Goal: Task Accomplishment & Management: Complete application form

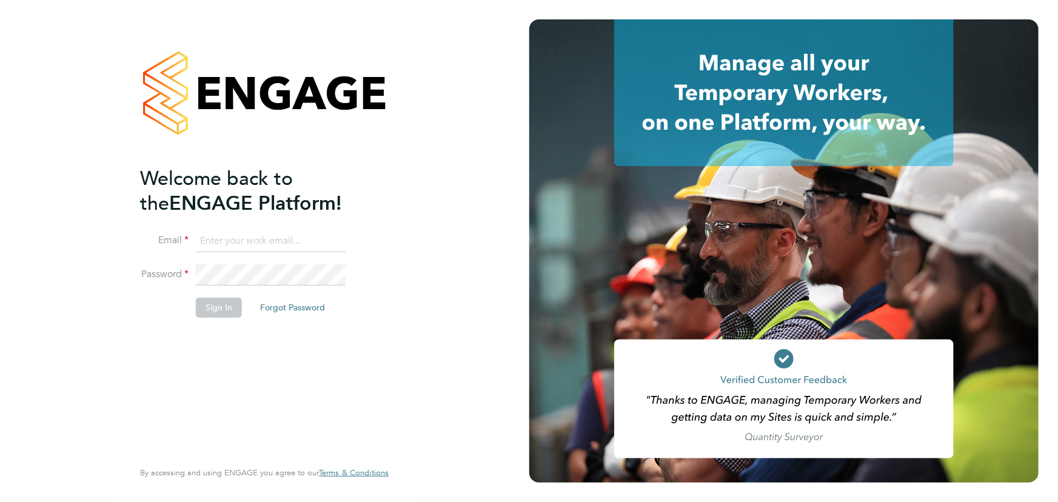
type input "maddy@xede.co.uk"
click at [208, 312] on button "Sign In" at bounding box center [219, 307] width 46 height 19
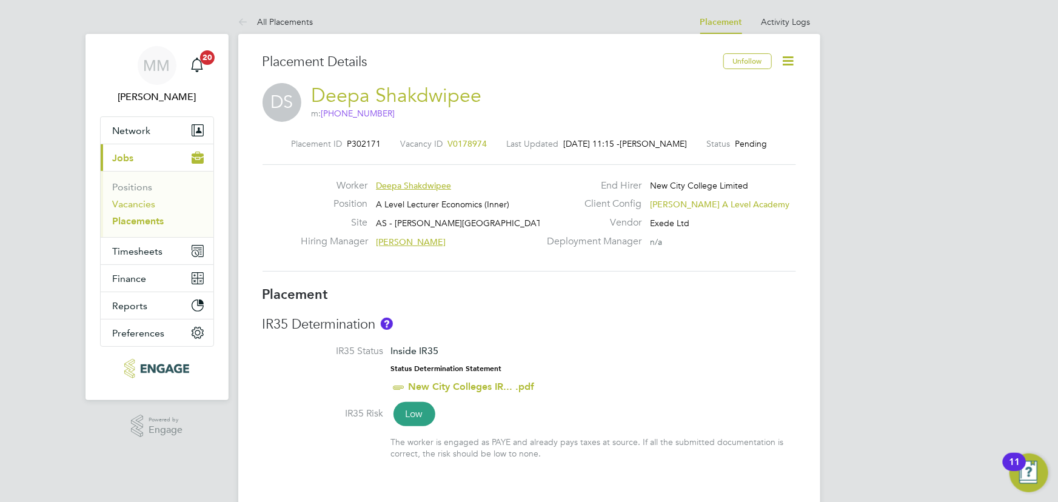
click at [138, 200] on link "Vacancies" at bounding box center [134, 204] width 43 height 12
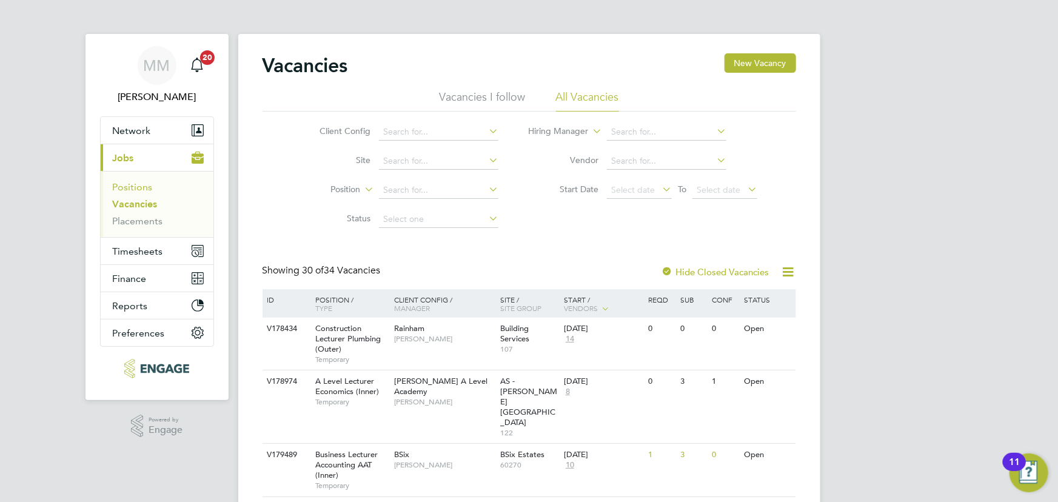
click at [132, 184] on link "Positions" at bounding box center [133, 187] width 40 height 12
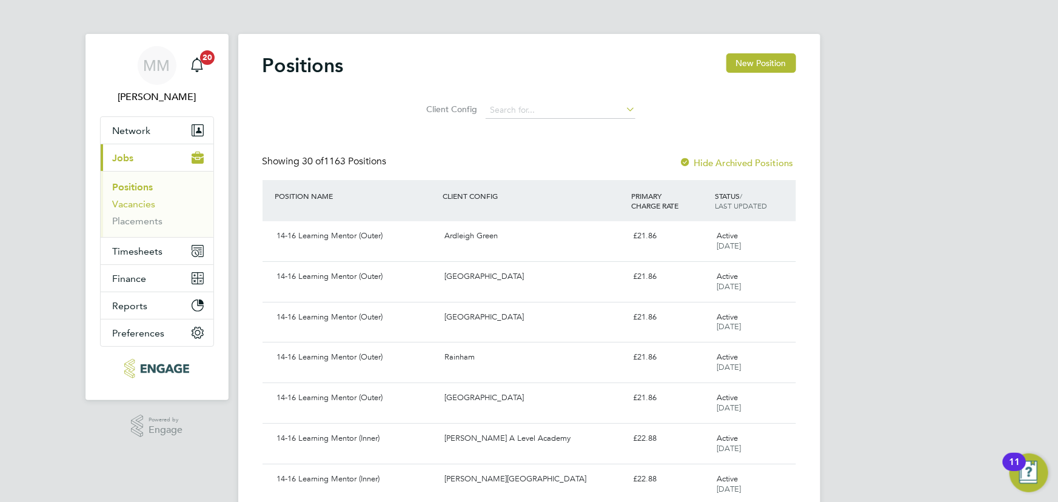
click at [139, 201] on link "Vacancies" at bounding box center [134, 204] width 43 height 12
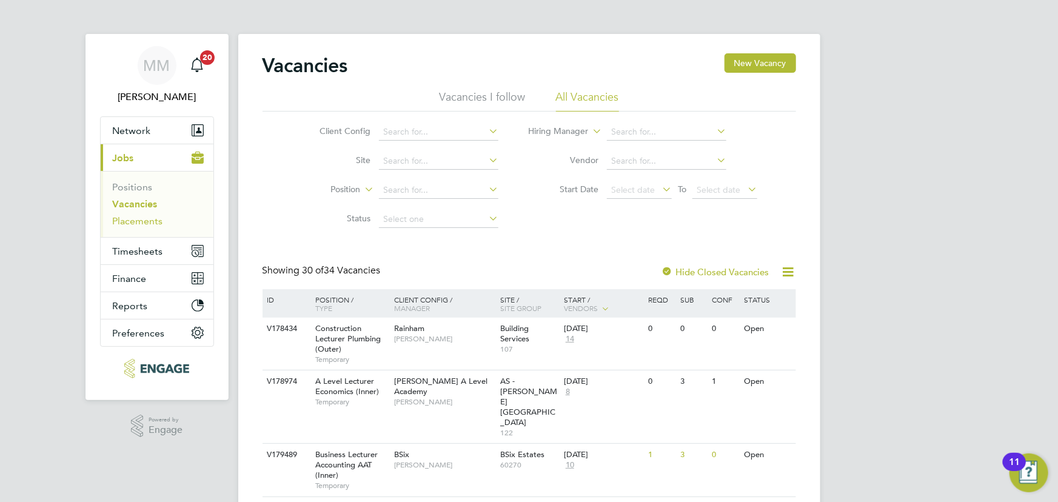
click at [155, 223] on link "Placements" at bounding box center [138, 221] width 50 height 12
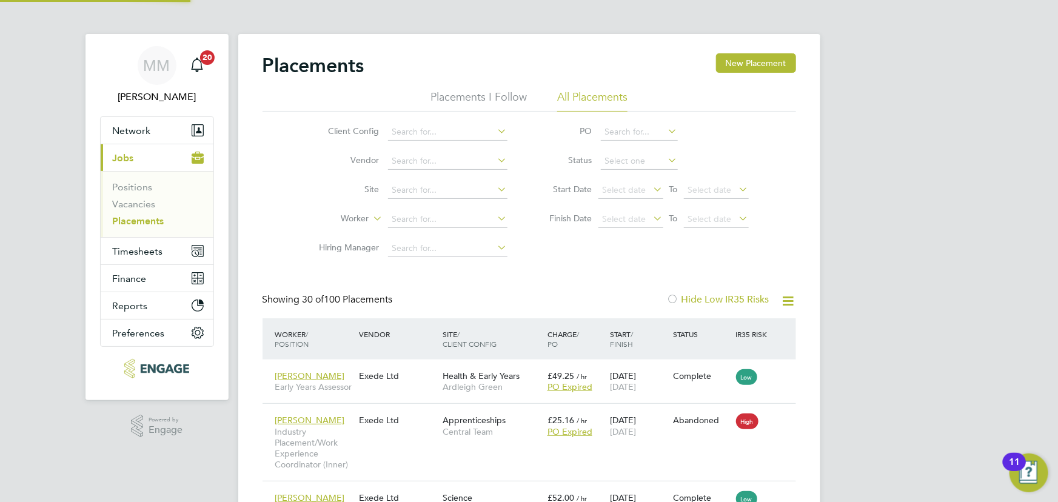
scroll to position [6, 6]
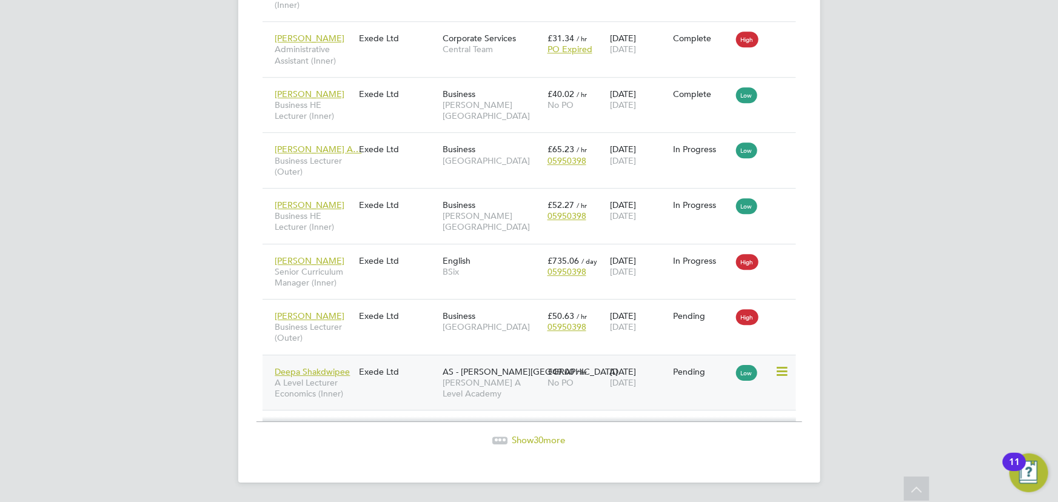
click at [410, 388] on div "Deepa Shakdwipee A Level Lecturer Economics (Inner) Exede Ltd AS - [PERSON_NAME…" at bounding box center [528, 383] width 533 height 56
click at [410, 389] on div "Deepa Shakdwipee A Level Lecturer Economics (Inner) Exede Ltd AS - [PERSON_NAME…" at bounding box center [528, 383] width 533 height 56
click at [327, 373] on span "Deepa Shakdwipee" at bounding box center [312, 371] width 75 height 11
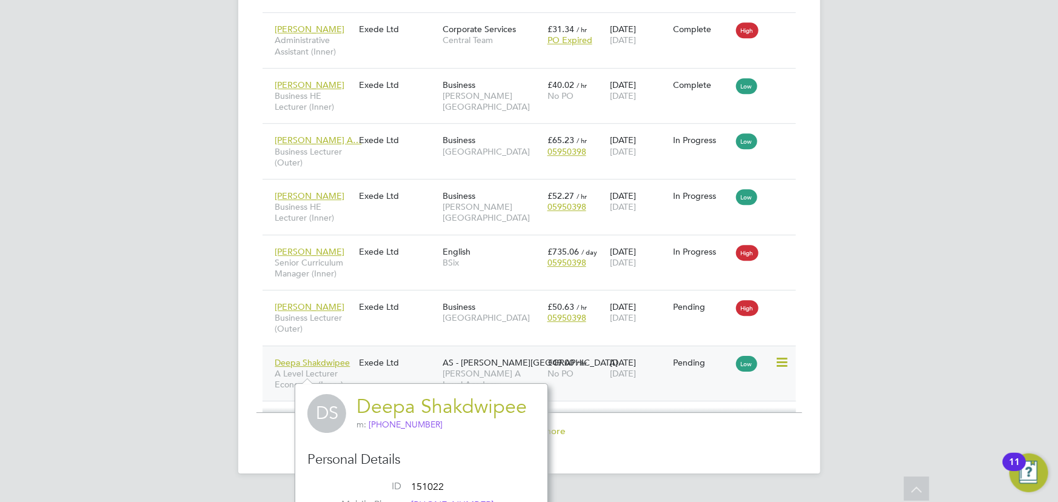
click at [347, 368] on span "Deepa Shakdwipee" at bounding box center [312, 362] width 75 height 11
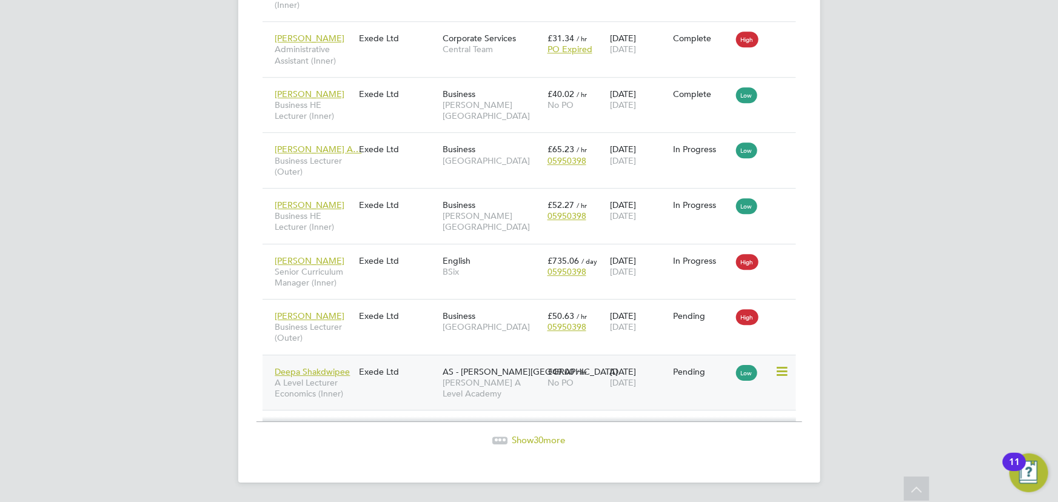
click at [415, 393] on div "Deepa Shakdwipee A Level Lecturer Economics (Inner) Exede Ltd AS - [PERSON_NAME…" at bounding box center [528, 383] width 533 height 56
click at [303, 372] on span "Deepa Shakdwipee" at bounding box center [312, 371] width 75 height 11
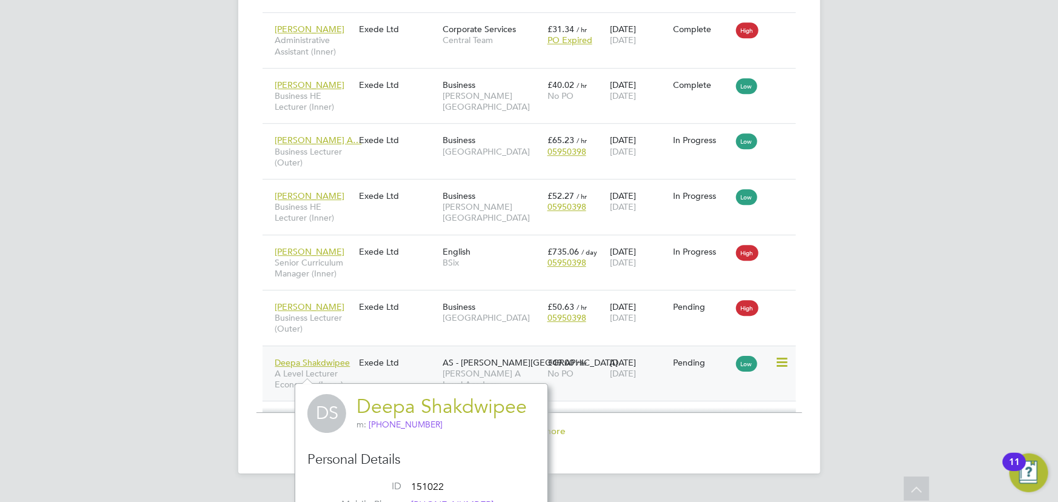
click at [751, 401] on div "Deepa Shakdwipee A Level Lecturer Economics (Inner) Exede Ltd AS - [PERSON_NAME…" at bounding box center [528, 374] width 533 height 56
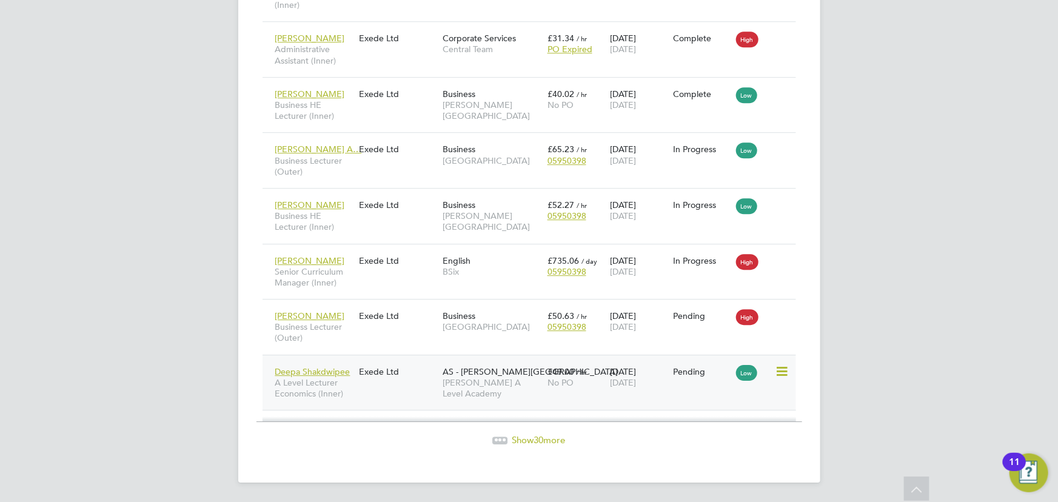
click at [594, 396] on div "Deepa Shakdwipee A Level Lecturer Economics (Inner) Exede Ltd AS - [PERSON_NAME…" at bounding box center [528, 383] width 533 height 56
click at [410, 395] on div "Deepa Shakdwipee A Level Lecturer Economics (Inner) Exede Ltd AS - [PERSON_NAME…" at bounding box center [528, 383] width 533 height 56
click at [418, 367] on div "Exede Ltd" at bounding box center [398, 371] width 84 height 23
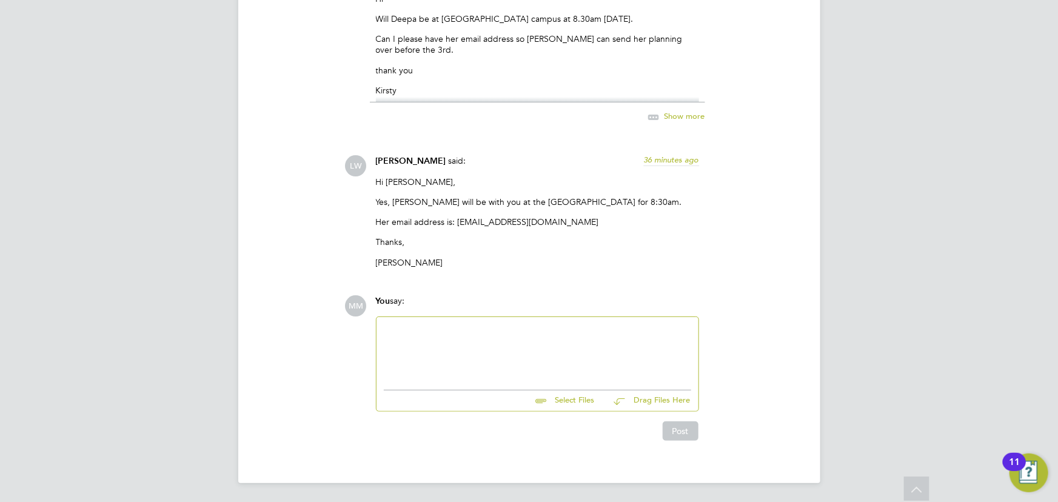
scroll to position [2464, 0]
click at [576, 390] on input "file" at bounding box center [600, 398] width 182 height 17
type input "C:\fakepath\REF - TRADEWIND - 27.08.2024-30.06.2025.msg"
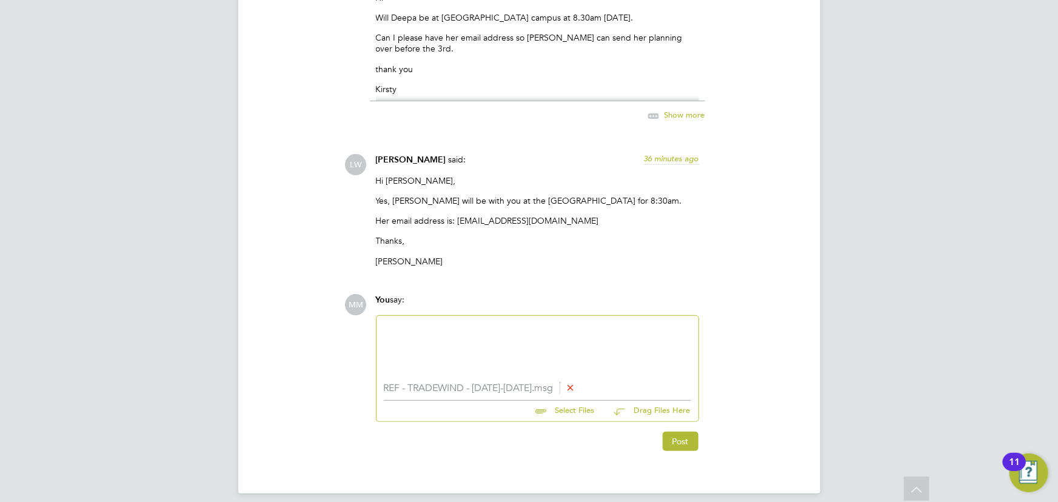
click at [449, 355] on div at bounding box center [537, 349] width 307 height 52
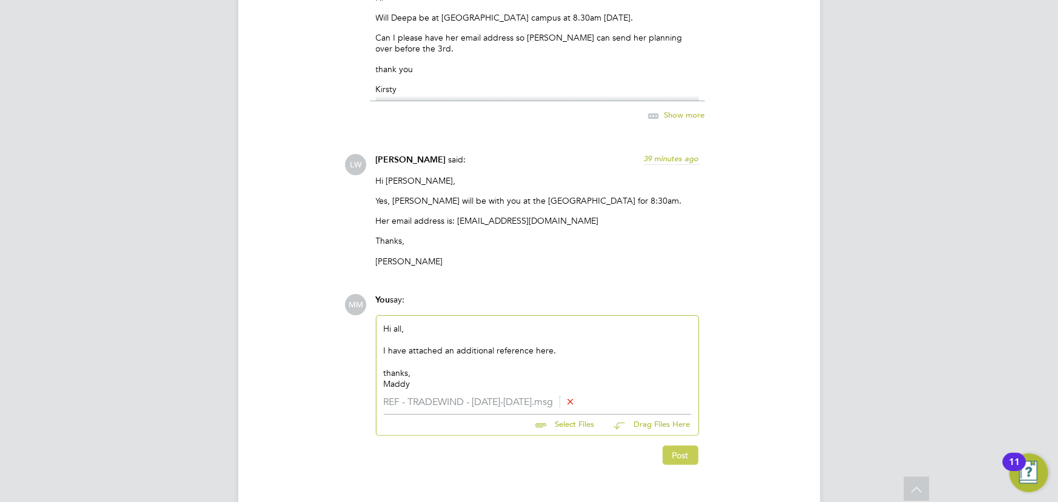
click at [684, 456] on button "Post" at bounding box center [681, 455] width 36 height 19
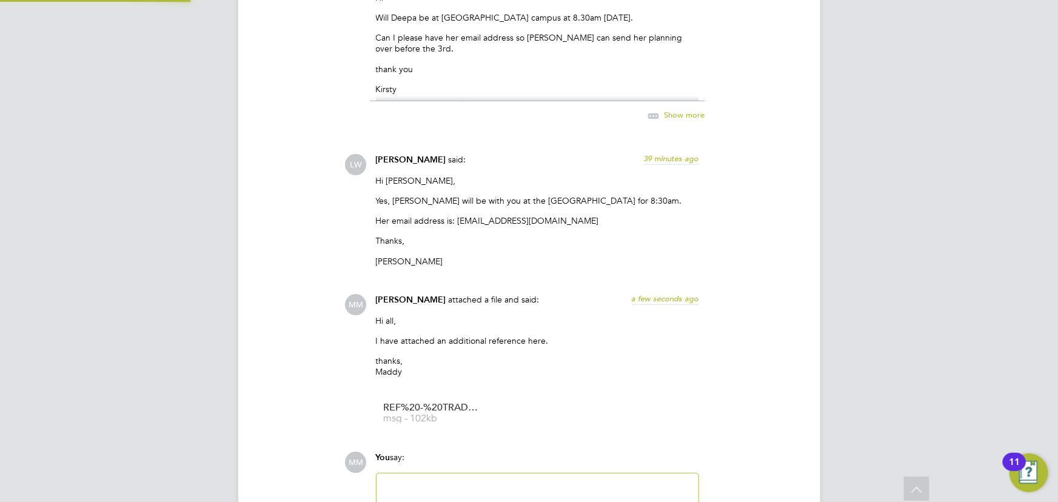
scroll to position [2621, 0]
